Goal: Check status: Check status

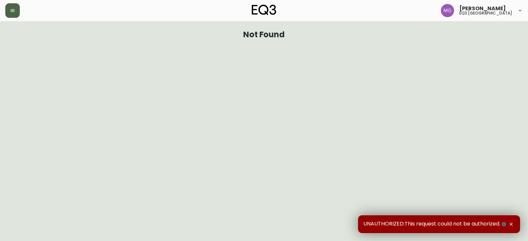
click at [11, 12] on icon "button" at bounding box center [13, 10] width 4 height 3
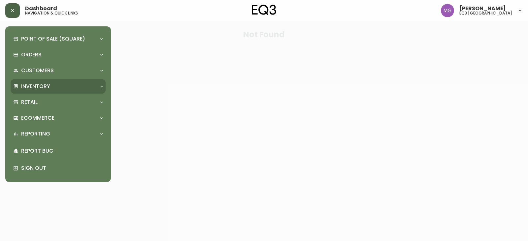
click at [40, 90] on p "Inventory" at bounding box center [35, 86] width 29 height 7
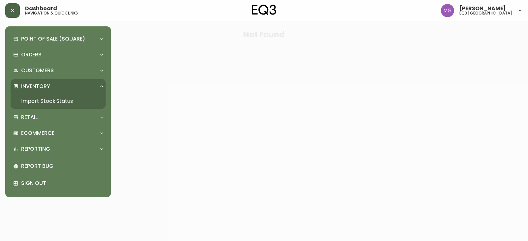
click at [36, 107] on link "Import Stock Status" at bounding box center [58, 101] width 95 height 15
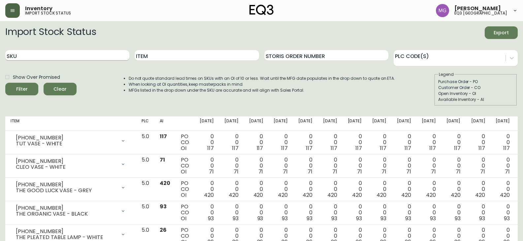
click at [58, 54] on input "SKU" at bounding box center [67, 55] width 124 height 11
paste input "[PHONE_NUMBER]"
type input "[PHONE_NUMBER]"
click at [5, 83] on button "Filter" at bounding box center [21, 89] width 33 height 13
